Goal: Information Seeking & Learning: Learn about a topic

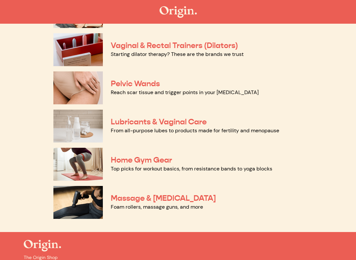
scroll to position [296, 0]
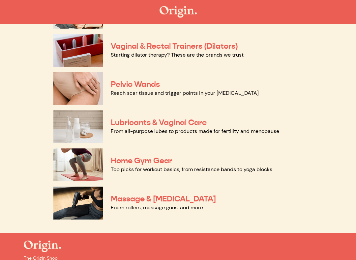
click at [149, 83] on link "Pelvic Wands" at bounding box center [135, 85] width 49 height 10
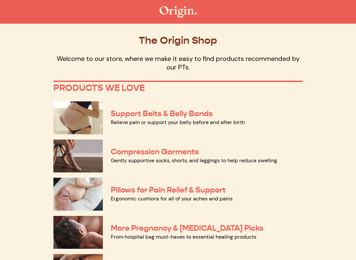
scroll to position [264, 0]
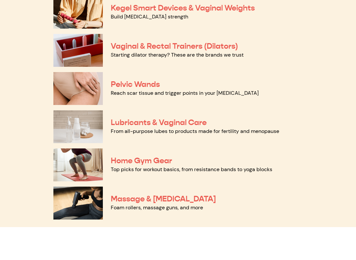
click at [131, 74] on link "Vaginal & Rectal Trainers (Dilators)" at bounding box center [174, 79] width 127 height 10
click at [127, 36] on link "Kegel Smart Devices & Vaginal Weights" at bounding box center [183, 41] width 144 height 10
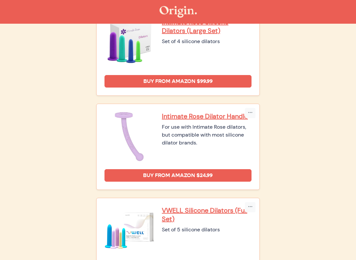
scroll to position [386, 0]
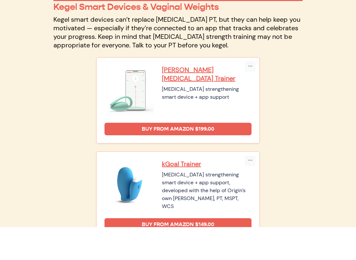
scroll to position [45, 0]
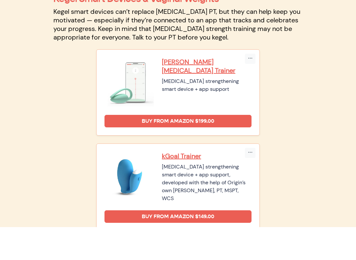
click at [220, 91] on p "Elvie Pelvic Floor Trainer" at bounding box center [207, 99] width 90 height 17
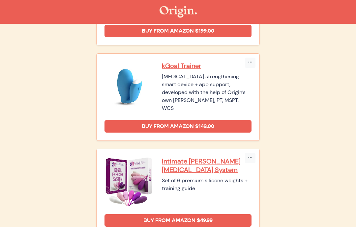
scroll to position [160, 0]
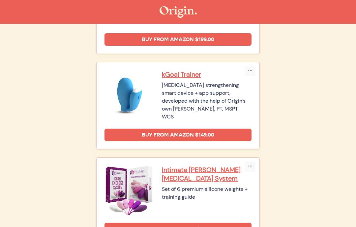
click at [187, 72] on p "kGoal Trainer" at bounding box center [207, 74] width 90 height 9
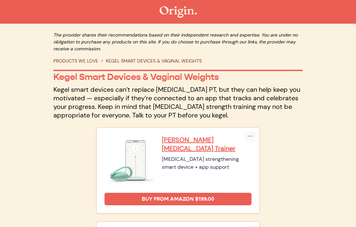
scroll to position [9, 0]
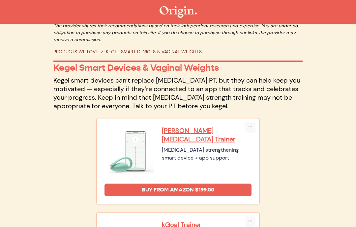
click at [87, 51] on link "PRODUCTS WE LOVE" at bounding box center [75, 52] width 45 height 6
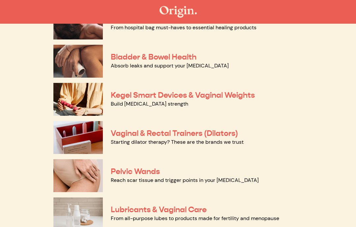
scroll to position [207, 0]
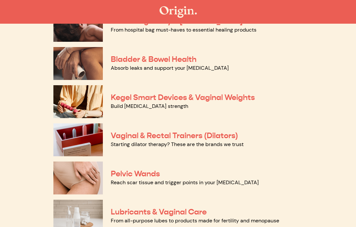
click at [167, 56] on link "Bladder & Bowel Health" at bounding box center [154, 59] width 86 height 10
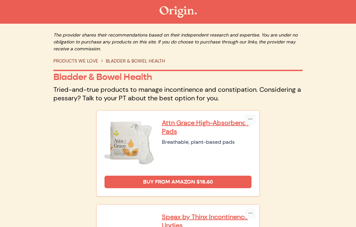
click at [85, 57] on div "The provider shares their recommendations based on their independent research a…" at bounding box center [177, 67] width 249 height 71
click at [76, 64] on link "PRODUCTS WE LOVE" at bounding box center [75, 61] width 45 height 6
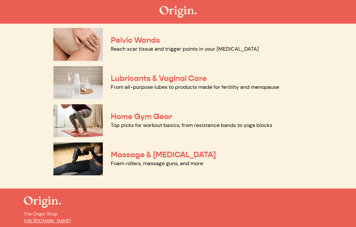
scroll to position [342, 0]
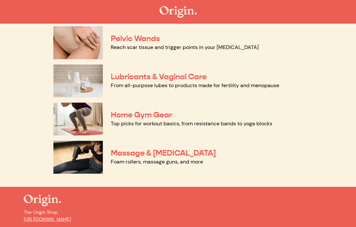
click at [149, 154] on link "Massage & Myofascial Release" at bounding box center [163, 153] width 105 height 10
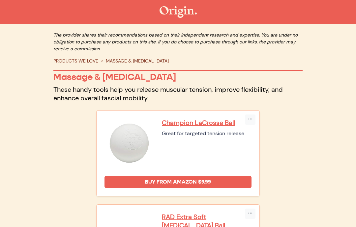
click at [89, 60] on link "PRODUCTS WE LOVE" at bounding box center [75, 61] width 45 height 6
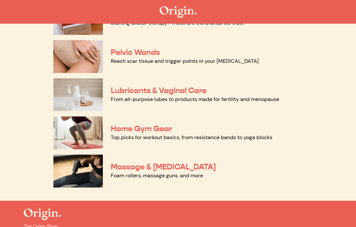
scroll to position [342, 0]
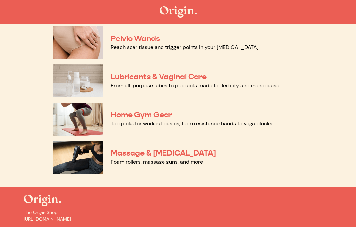
click at [154, 118] on link "Home Gym Gear" at bounding box center [141, 115] width 61 height 10
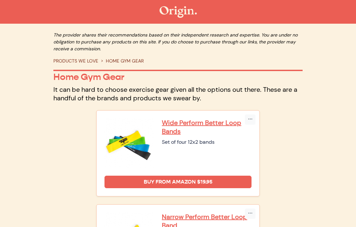
click at [83, 62] on link "PRODUCTS WE LOVE" at bounding box center [75, 61] width 45 height 6
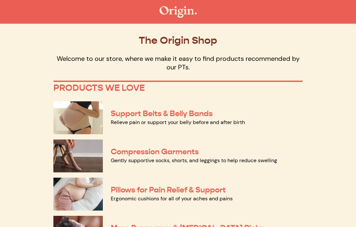
click at [171, 114] on link "Support Belts & Belly Bands" at bounding box center [162, 114] width 102 height 10
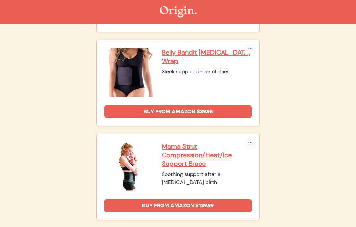
scroll to position [456, 0]
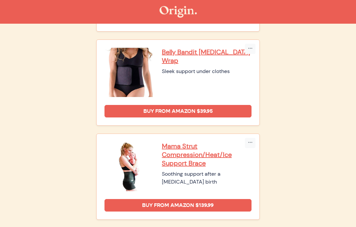
click at [183, 160] on p "Mama Strut Compression/Heat/Ice Support Brace" at bounding box center [207, 155] width 90 height 26
